Goal: Entertainment & Leisure: Consume media (video, audio)

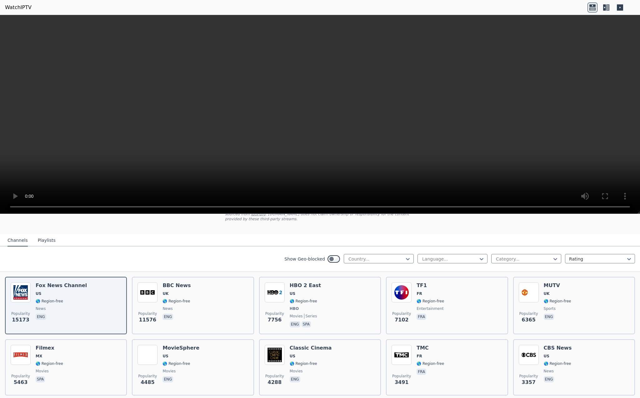
scroll to position [31, 0]
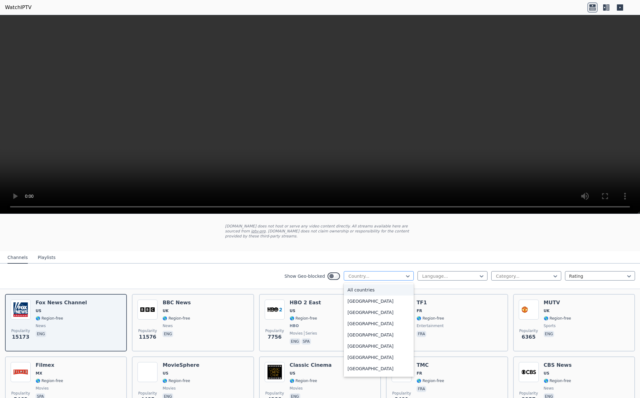
click at [369, 273] on div at bounding box center [376, 276] width 57 height 6
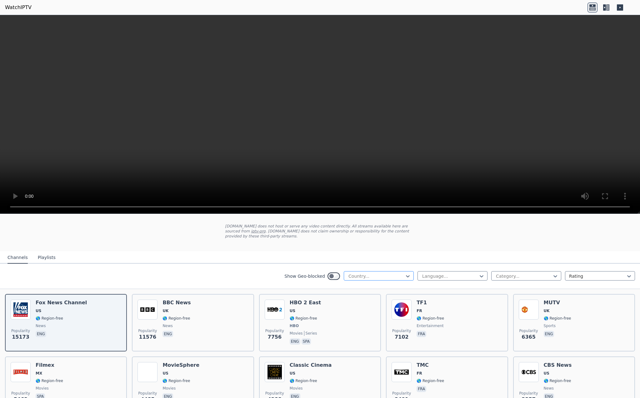
click at [395, 273] on div at bounding box center [376, 276] width 57 height 6
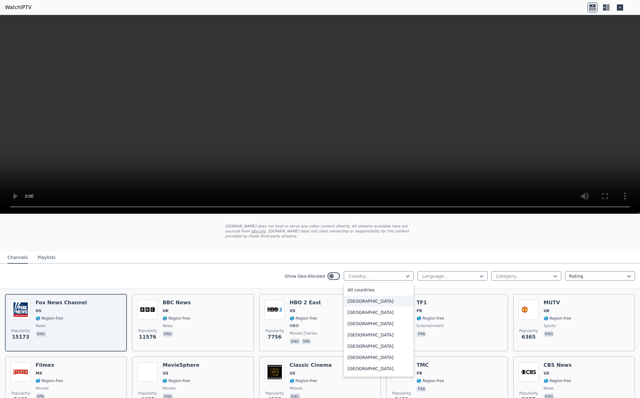
click at [372, 296] on div "[GEOGRAPHIC_DATA]" at bounding box center [379, 301] width 70 height 11
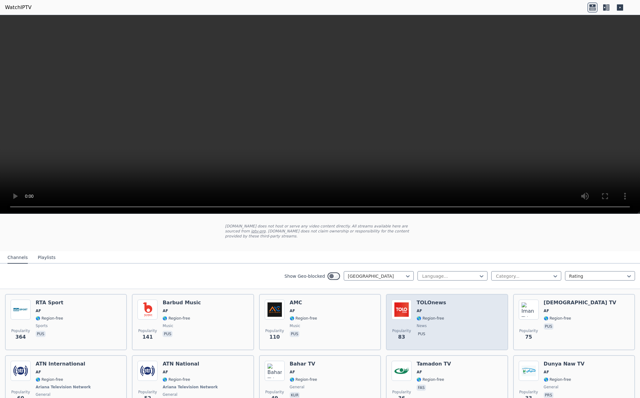
click at [460, 301] on div "Popularity 83 TOLOnews AF 🌎 Region-free news pus" at bounding box center [447, 322] width 111 height 45
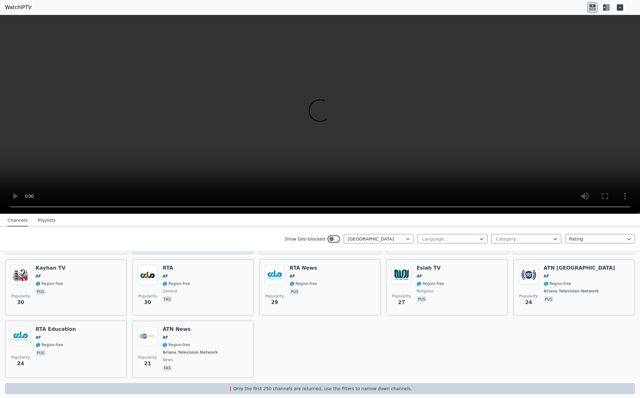
scroll to position [191, 0]
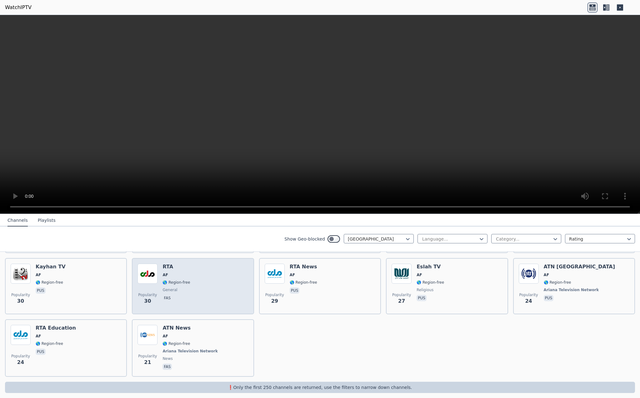
click at [193, 268] on div "Popularity 30 RTA AF 🌎 Region-free general fas" at bounding box center [193, 286] width 111 height 45
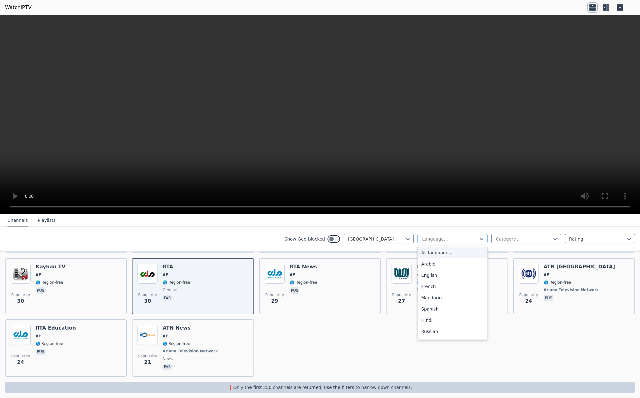
click at [438, 237] on div at bounding box center [450, 239] width 57 height 6
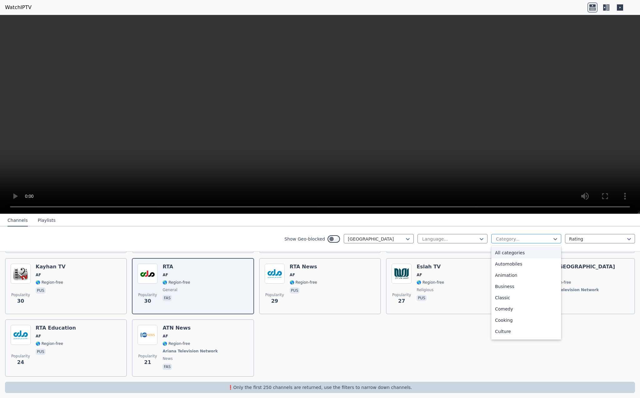
click at [495, 239] on div at bounding box center [523, 239] width 57 height 6
click at [504, 337] on div "Sports" at bounding box center [526, 335] width 70 height 11
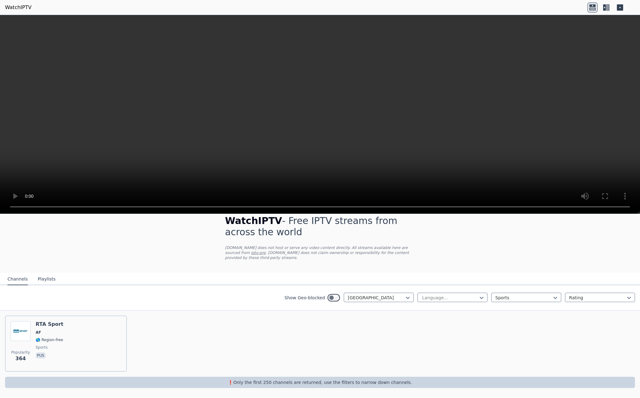
scroll to position [5, 0]
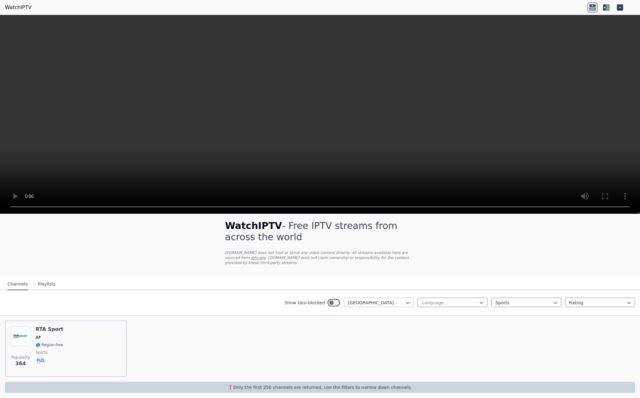
click at [380, 301] on div "[GEOGRAPHIC_DATA]" at bounding box center [379, 302] width 70 height 9
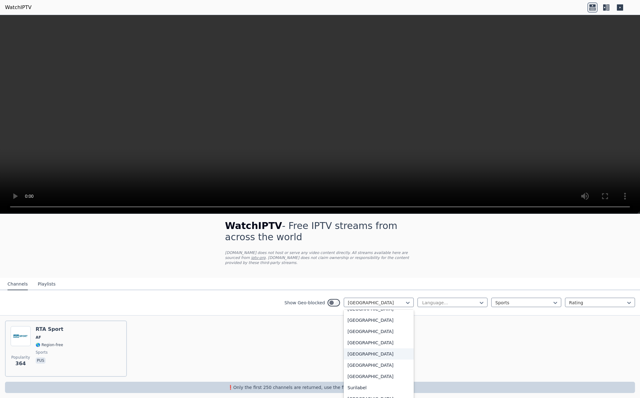
click at [366, 352] on div "[GEOGRAPHIC_DATA]" at bounding box center [379, 354] width 70 height 11
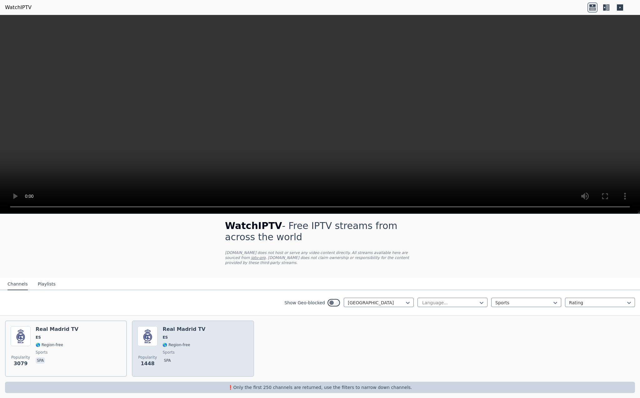
click at [181, 343] on span "🌎 Region-free" at bounding box center [177, 345] width 28 height 5
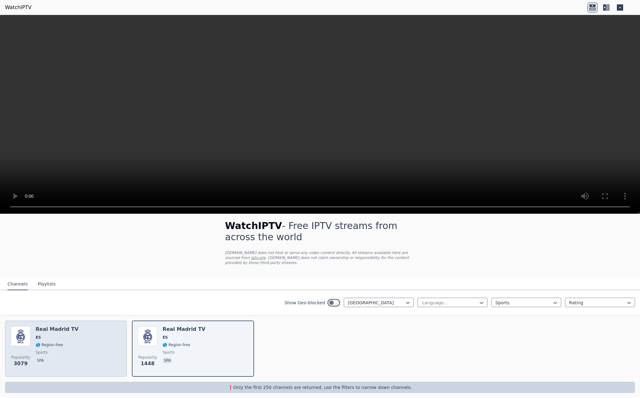
click at [83, 332] on div "Popularity 3079 Real Madrid TV ES 🌎 Region-free sports spa" at bounding box center [66, 348] width 111 height 45
